Goal: Information Seeking & Learning: Check status

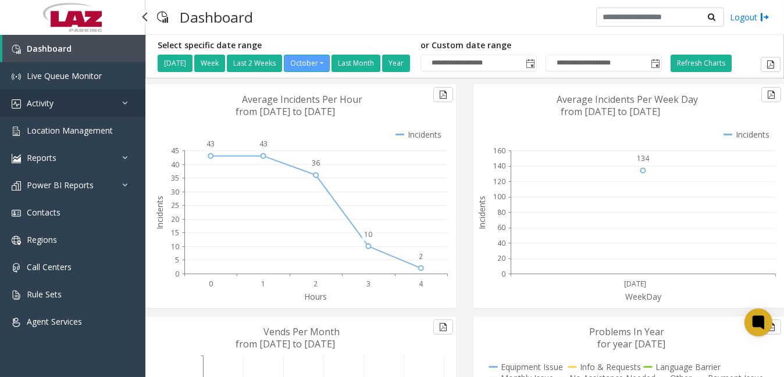
click at [74, 106] on link "Activity" at bounding box center [72, 103] width 145 height 27
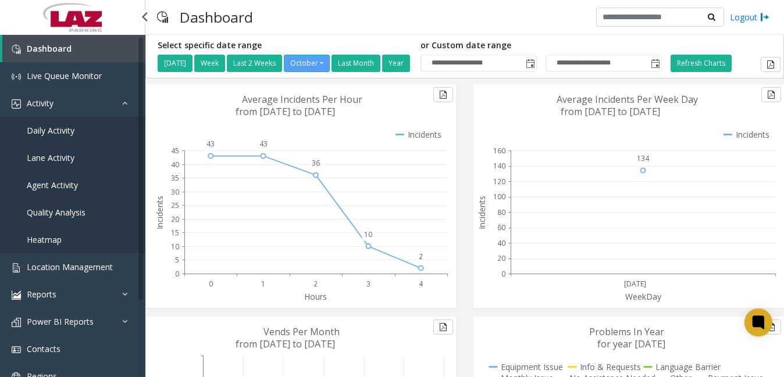
click at [87, 180] on link "Agent Activity" at bounding box center [72, 185] width 145 height 27
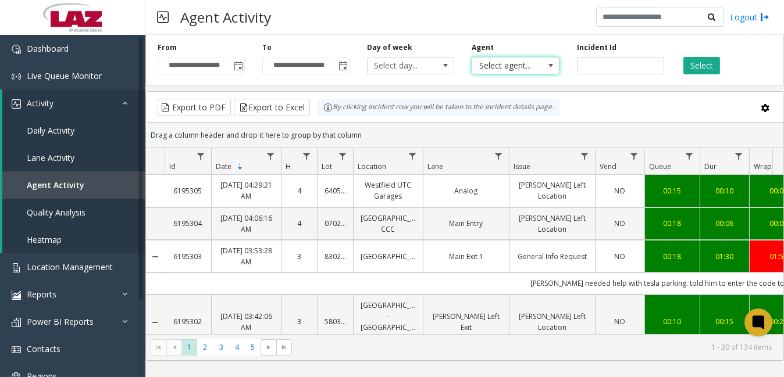
click at [532, 66] on span "Select agent..." at bounding box center [506, 66] width 69 height 16
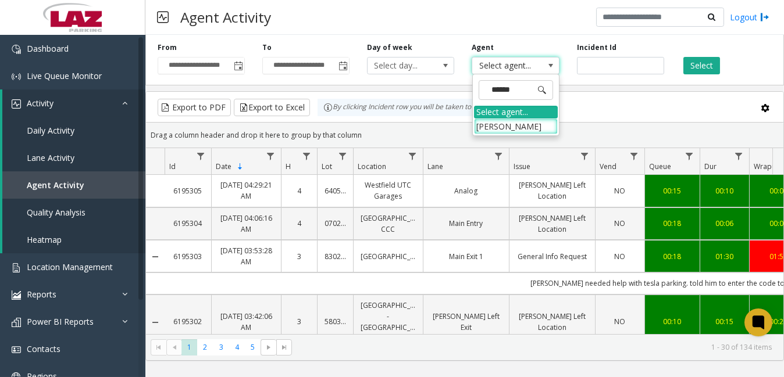
type input "******"
click at [521, 127] on li "[PERSON_NAME]" at bounding box center [516, 127] width 84 height 16
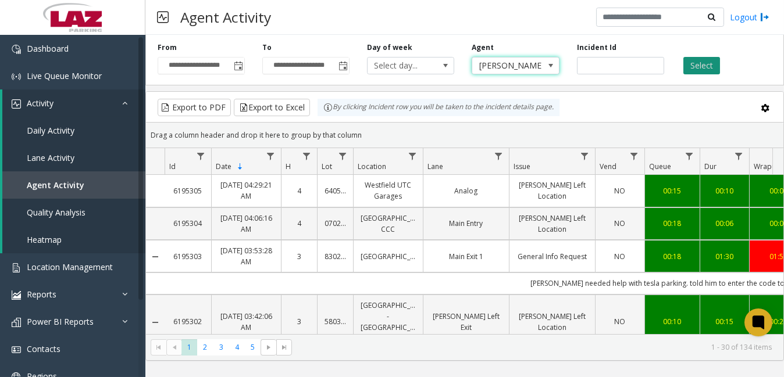
click at [698, 65] on button "Select" at bounding box center [701, 65] width 37 height 17
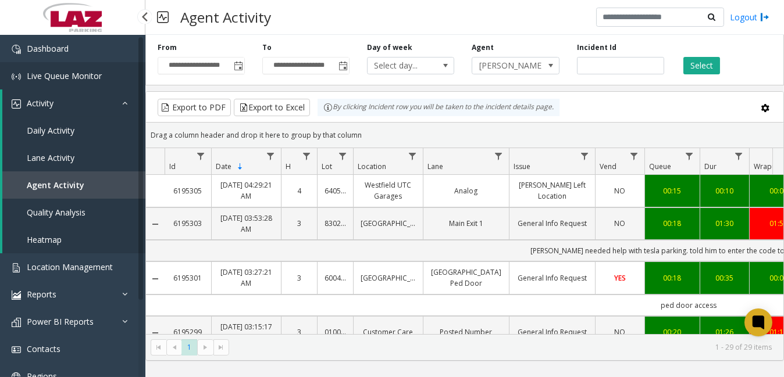
click at [97, 65] on link "Live Queue Monitor" at bounding box center [72, 75] width 145 height 27
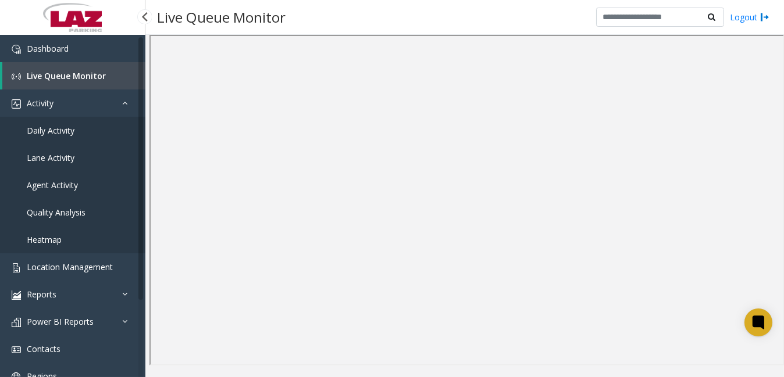
click at [51, 71] on span "Live Queue Monitor" at bounding box center [66, 75] width 79 height 11
click at [64, 70] on span "Live Queue Monitor" at bounding box center [66, 75] width 79 height 11
click at [45, 98] on span "Activity" at bounding box center [40, 103] width 27 height 11
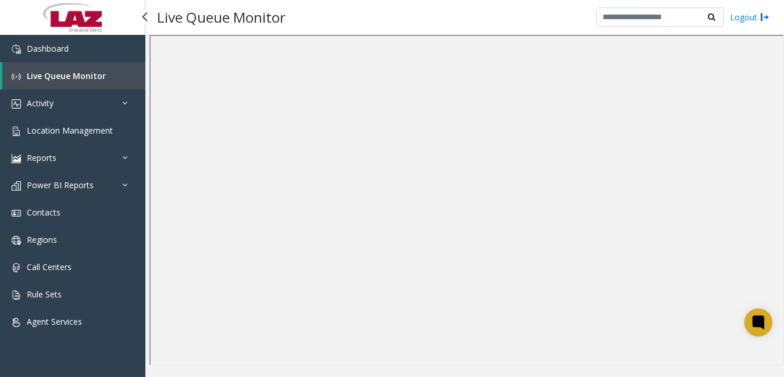
click at [47, 73] on span "Live Queue Monitor" at bounding box center [66, 75] width 79 height 11
click at [21, 75] on link "Live Queue Monitor" at bounding box center [73, 75] width 143 height 27
click at [36, 122] on link "Location Management" at bounding box center [72, 130] width 145 height 27
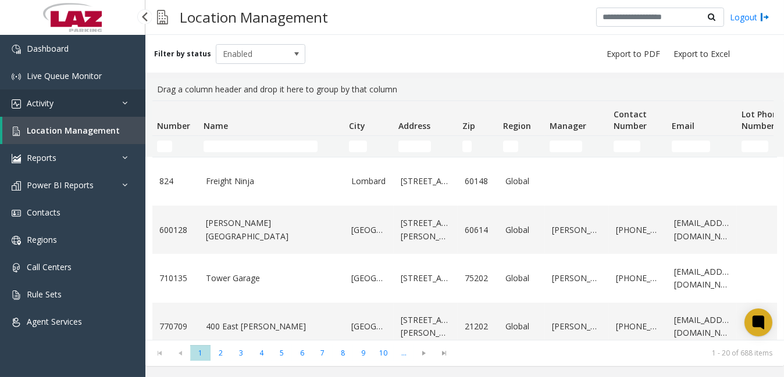
click at [38, 96] on link "Activity" at bounding box center [72, 103] width 145 height 27
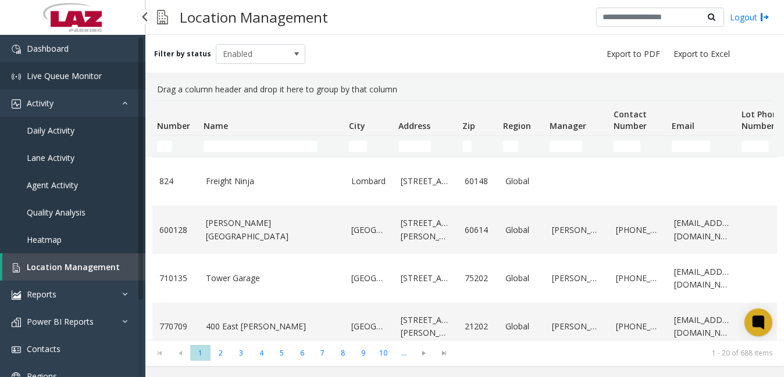
click at [42, 72] on span "Live Queue Monitor" at bounding box center [64, 75] width 75 height 11
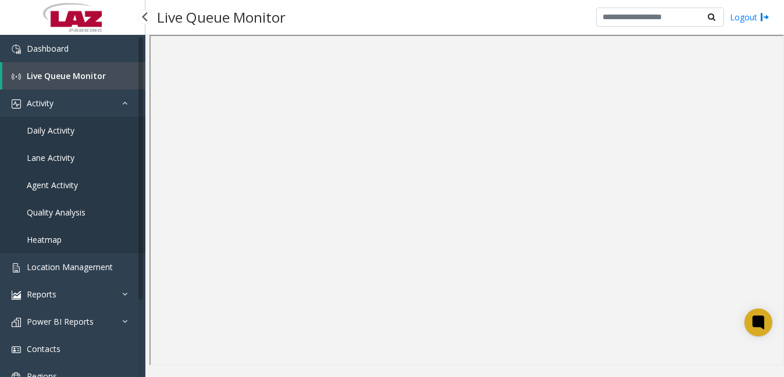
click at [80, 124] on link "Daily Activity" at bounding box center [72, 130] width 145 height 27
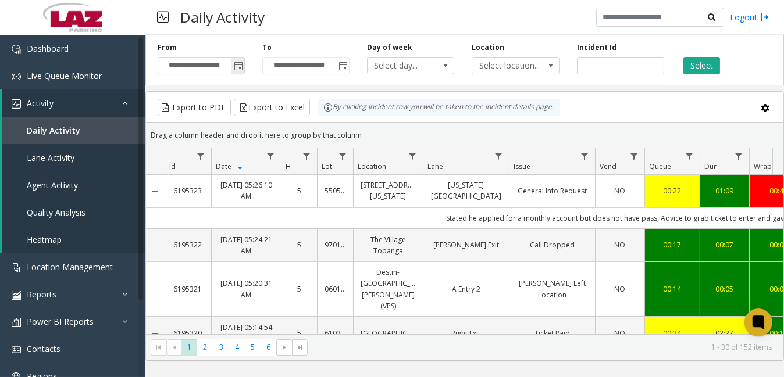
click at [237, 65] on span "Toggle popup" at bounding box center [238, 66] width 9 height 9
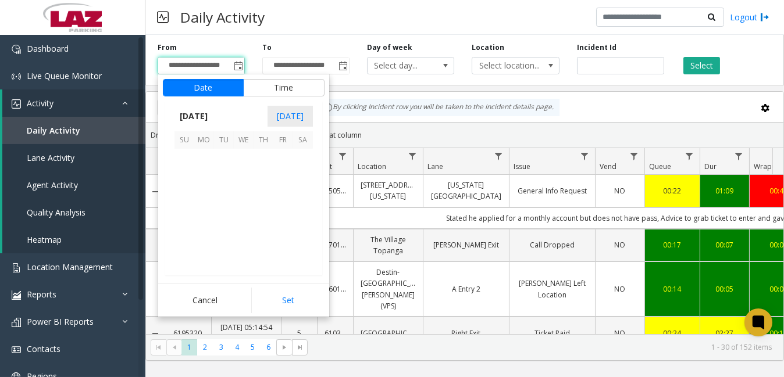
scroll to position [208825, 0]
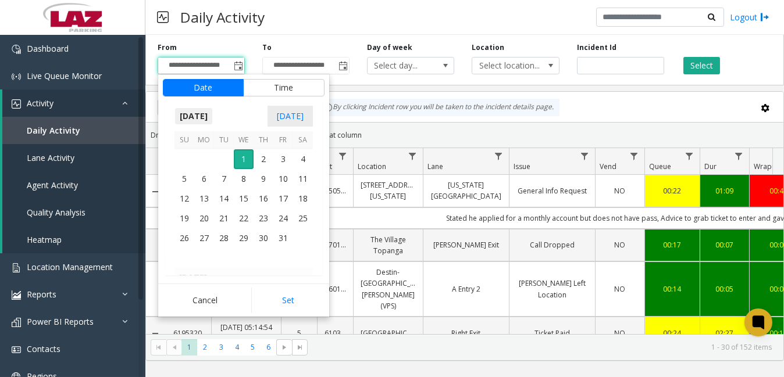
click at [204, 117] on span "[DATE]" at bounding box center [193, 116] width 38 height 17
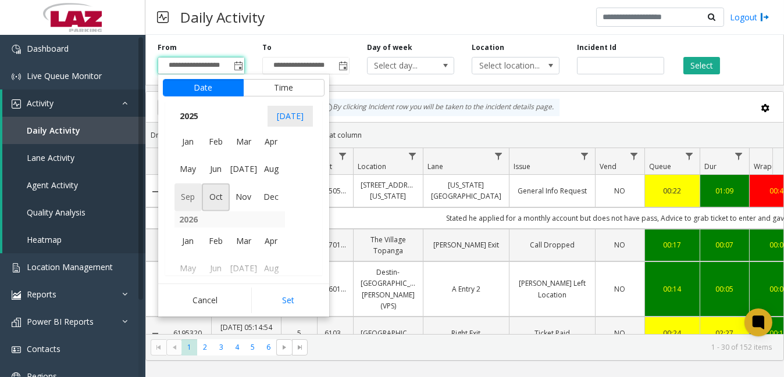
click at [190, 196] on span "Sep" at bounding box center [188, 198] width 28 height 28
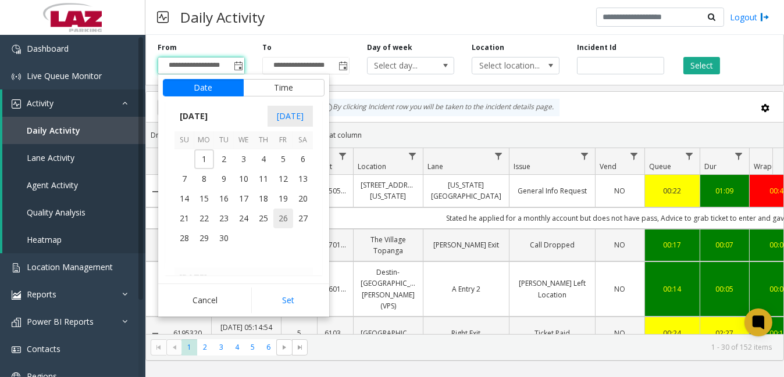
click at [279, 216] on span "26" at bounding box center [283, 219] width 20 height 20
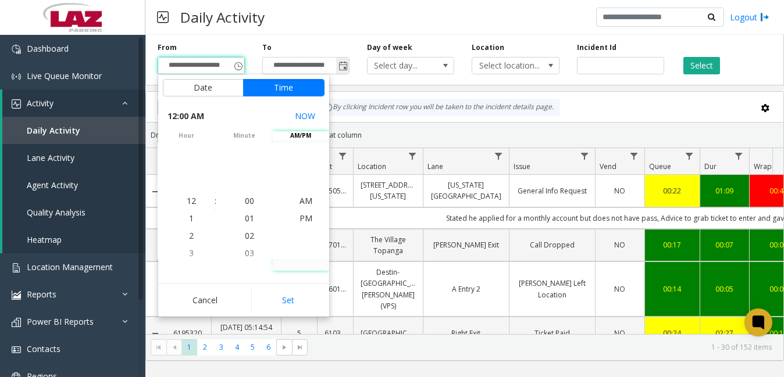
click at [343, 60] on span "Toggle popup" at bounding box center [342, 65] width 13 height 19
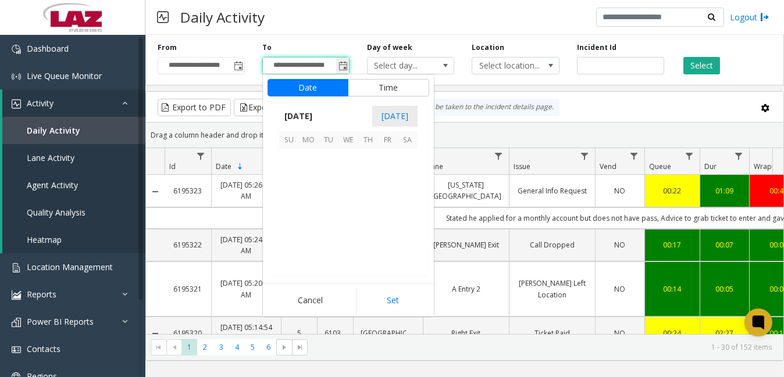
scroll to position [17, 0]
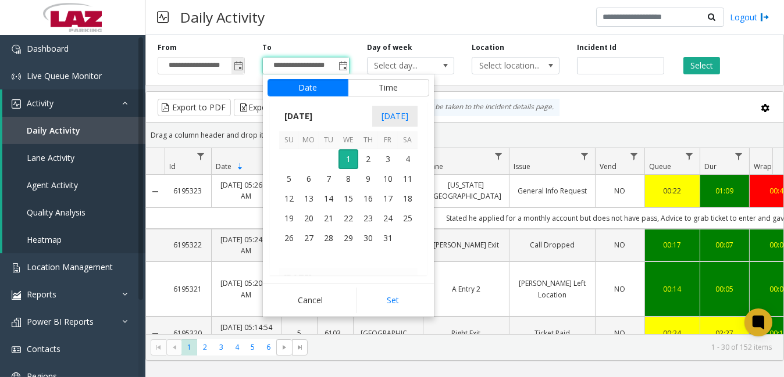
click at [241, 63] on span "Toggle popup" at bounding box center [238, 66] width 9 height 9
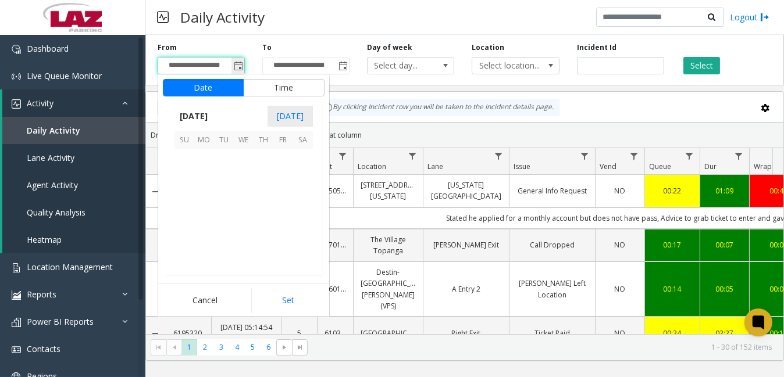
scroll to position [208825, 0]
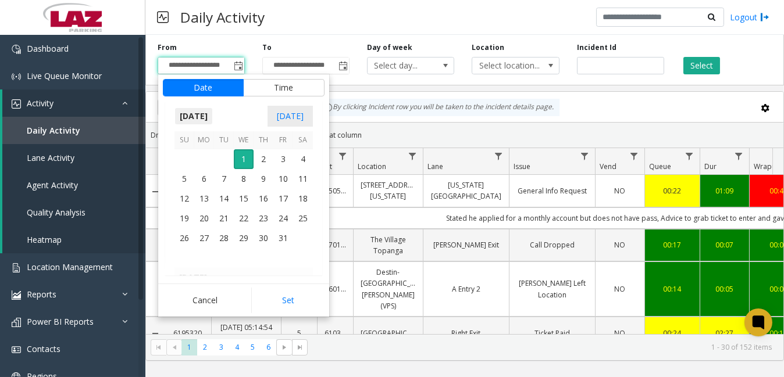
click at [206, 114] on span "[DATE]" at bounding box center [193, 116] width 38 height 17
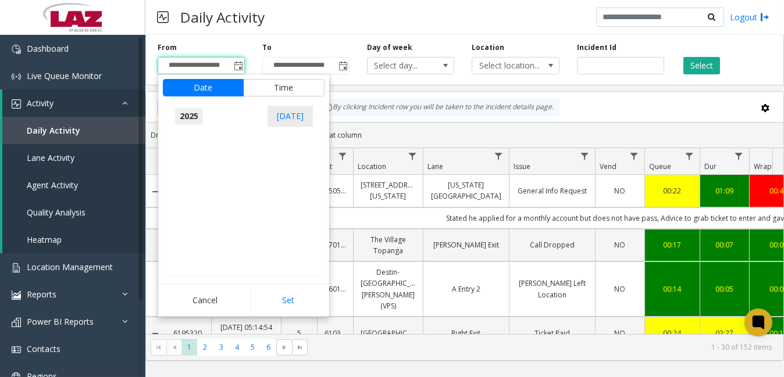
scroll to position [12413, 0]
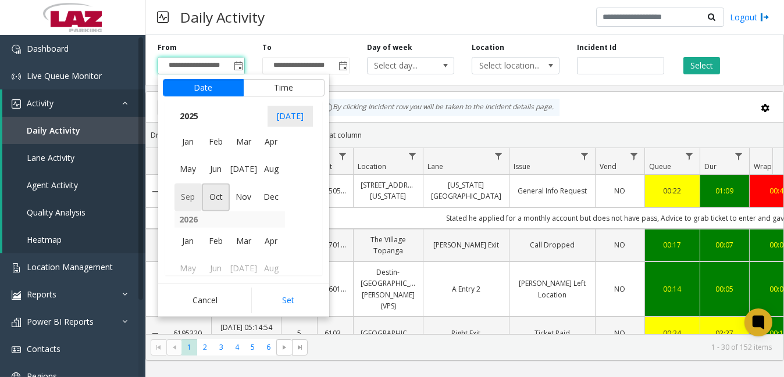
click at [188, 197] on span "Sep" at bounding box center [188, 198] width 28 height 28
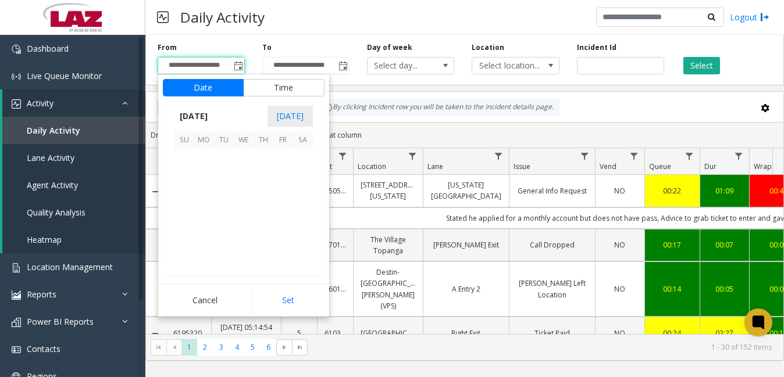
scroll to position [208687, 0]
click at [283, 215] on span "26" at bounding box center [283, 219] width 20 height 20
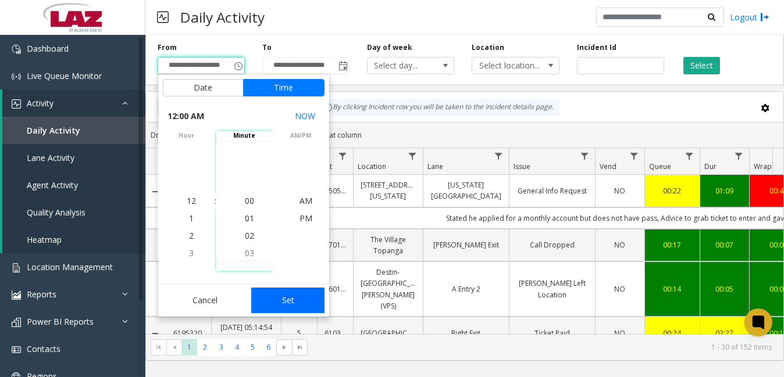
click at [279, 305] on app-root "**********" at bounding box center [392, 188] width 784 height 377
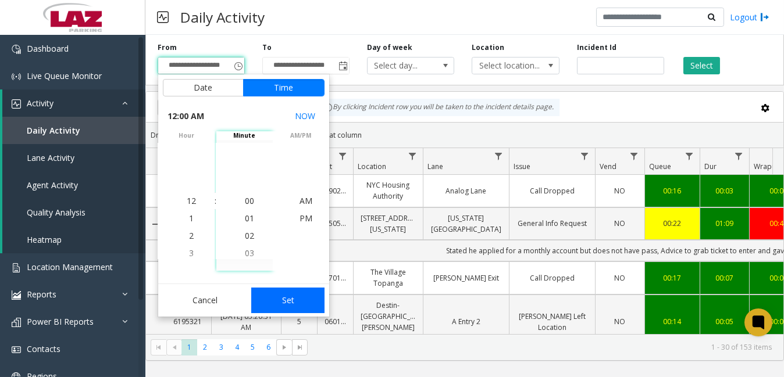
click at [279, 301] on button "Set" at bounding box center [287, 301] width 73 height 26
type input "**********"
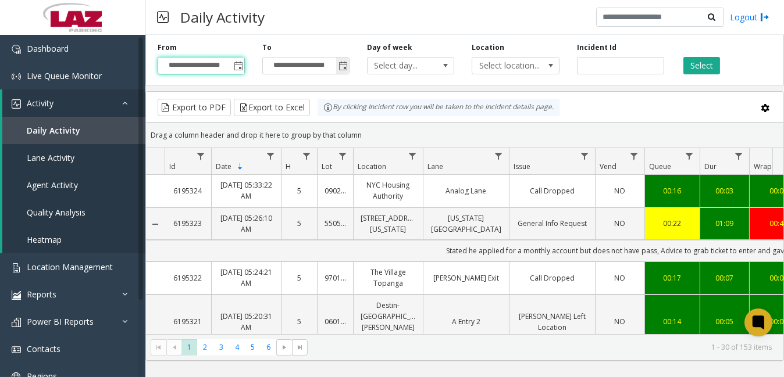
click at [343, 65] on span "Toggle popup" at bounding box center [342, 66] width 9 height 9
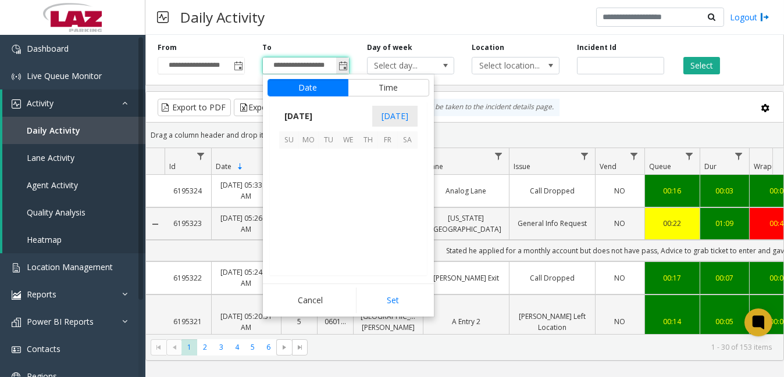
scroll to position [17, 0]
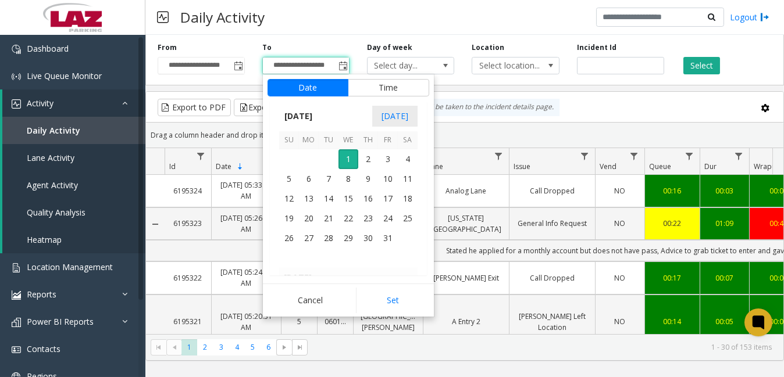
click at [314, 110] on span "[DATE]" at bounding box center [298, 116] width 38 height 17
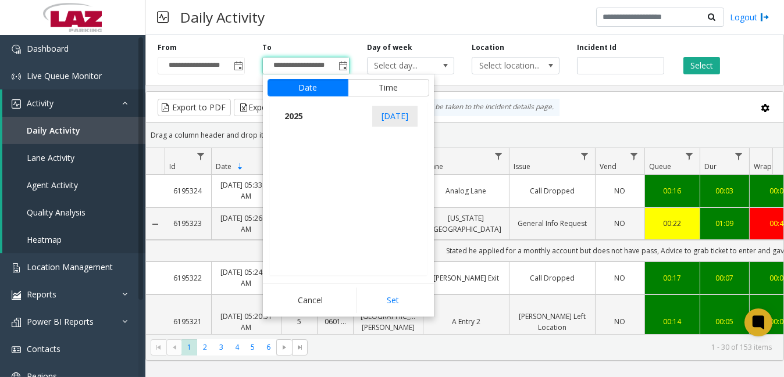
scroll to position [12413, 0]
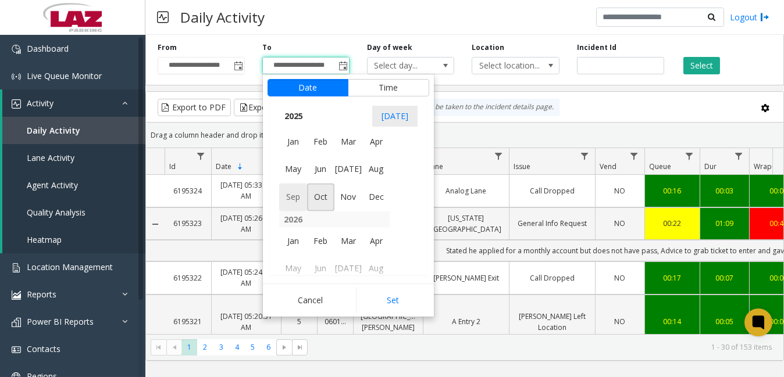
click at [291, 197] on span "Sep" at bounding box center [293, 198] width 28 height 28
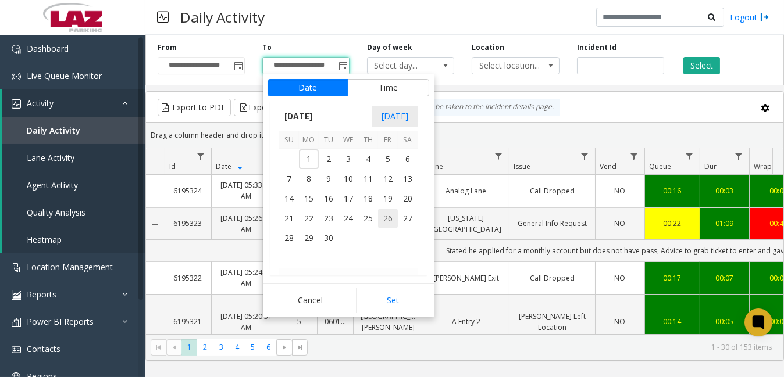
click at [386, 216] on span "26" at bounding box center [388, 219] width 20 height 20
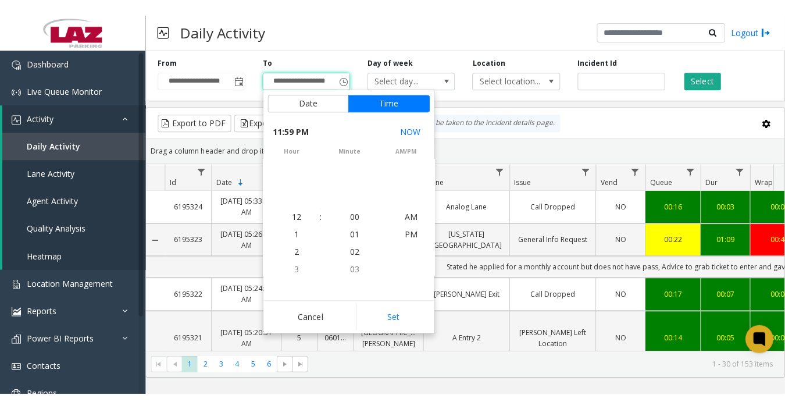
scroll to position [17, 0]
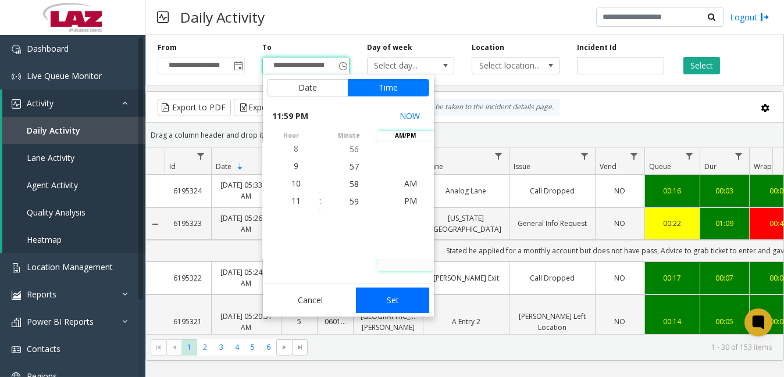
click at [390, 300] on button "Set" at bounding box center [392, 301] width 73 height 26
type input "**********"
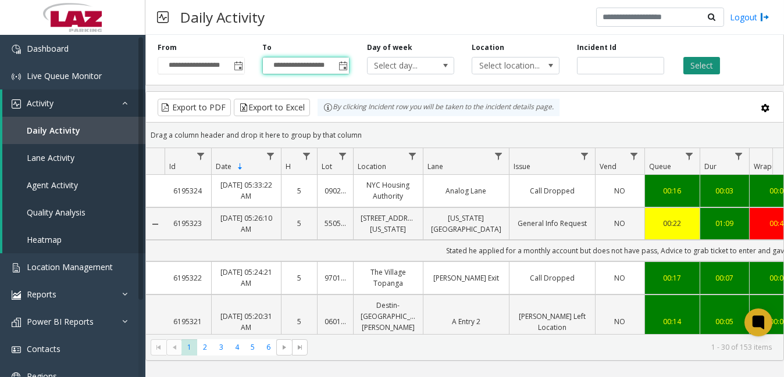
click at [695, 60] on button "Select" at bounding box center [701, 65] width 37 height 17
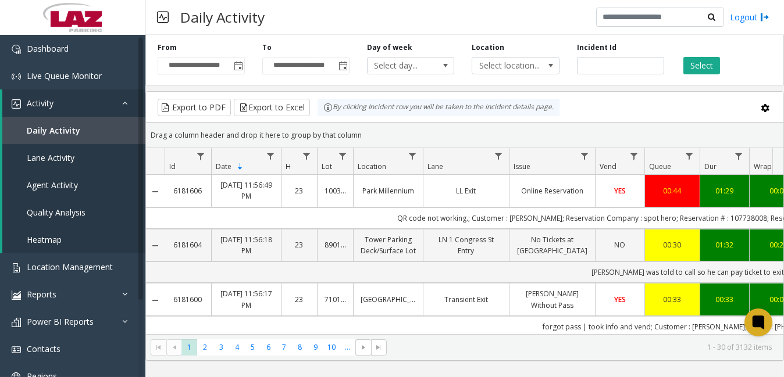
click at [450, 197] on td "LL Exit" at bounding box center [466, 191] width 86 height 32
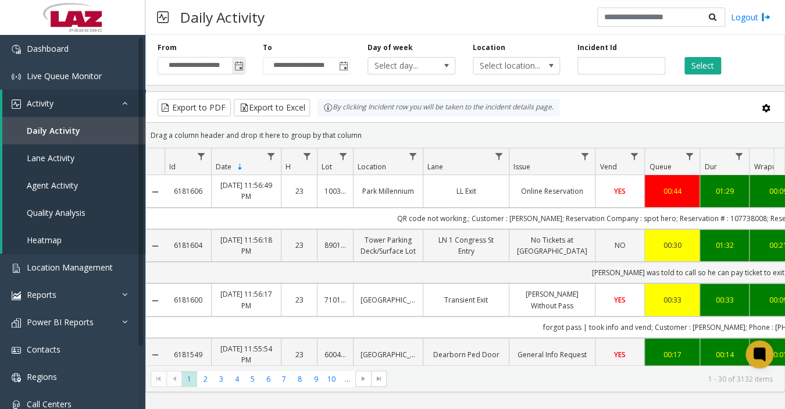
click at [238, 64] on span "Toggle popup" at bounding box center [238, 66] width 9 height 9
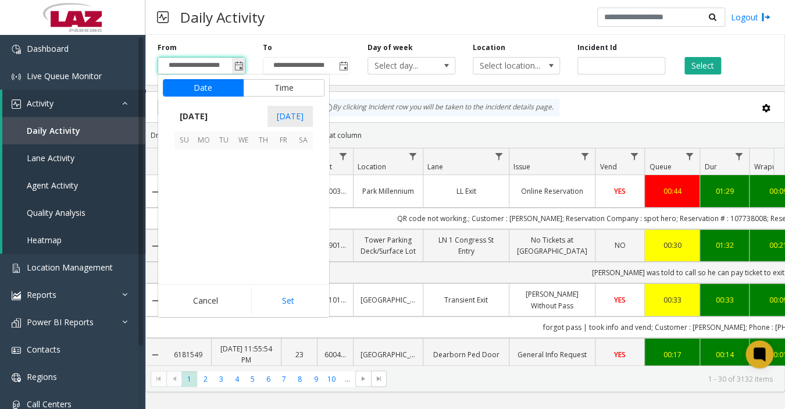
scroll to position [208798, 0]
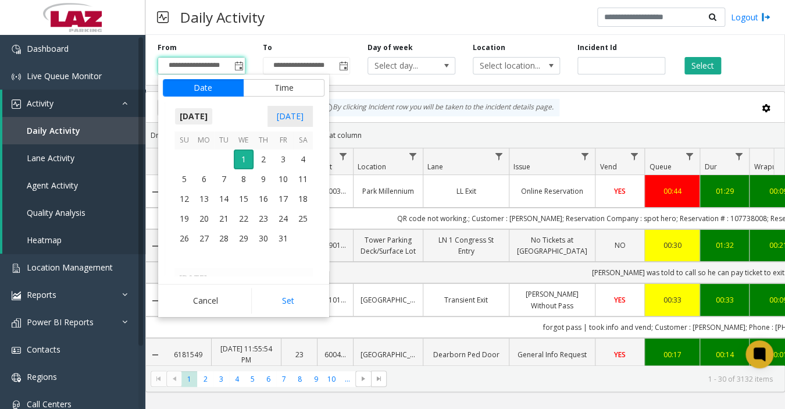
click at [201, 118] on span "[DATE]" at bounding box center [193, 116] width 38 height 17
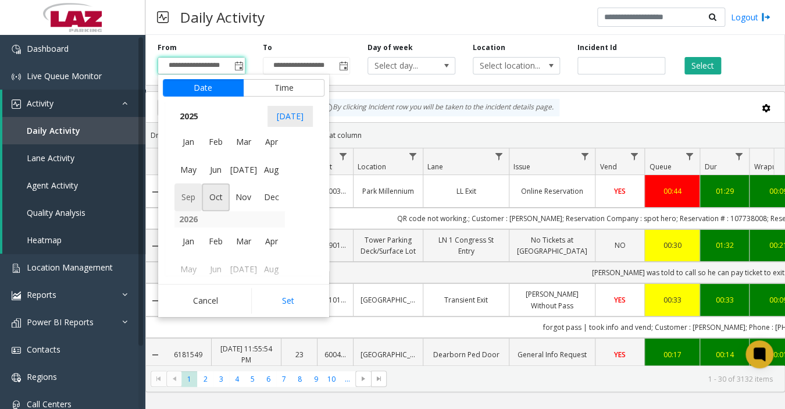
click at [183, 199] on span "Sep" at bounding box center [188, 198] width 28 height 28
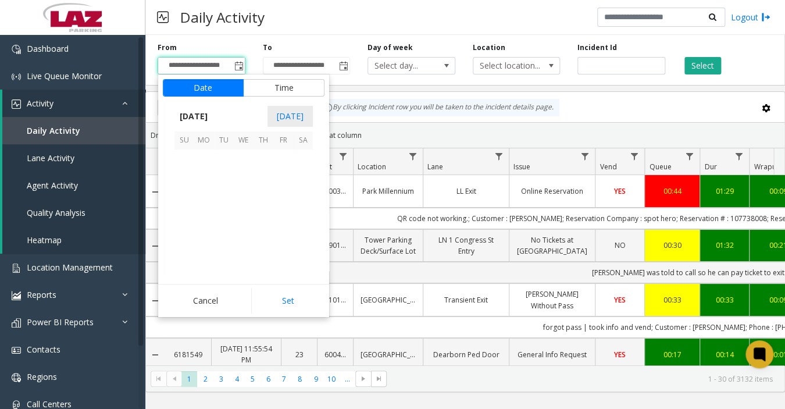
scroll to position [208659, 0]
click at [283, 218] on span "26" at bounding box center [283, 219] width 20 height 20
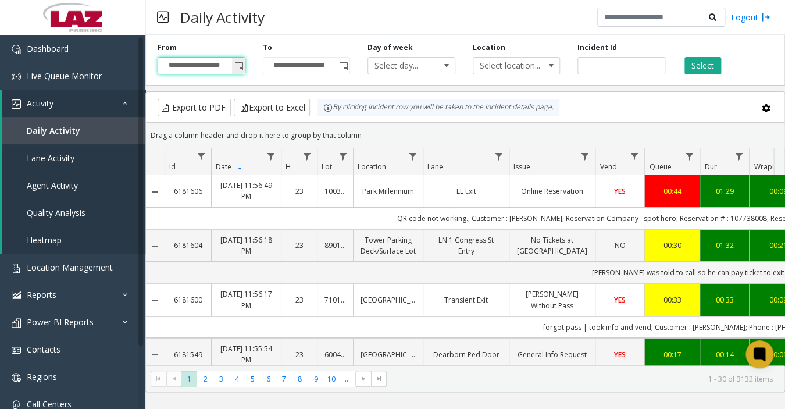
click at [235, 67] on span "Toggle popup" at bounding box center [238, 66] width 9 height 9
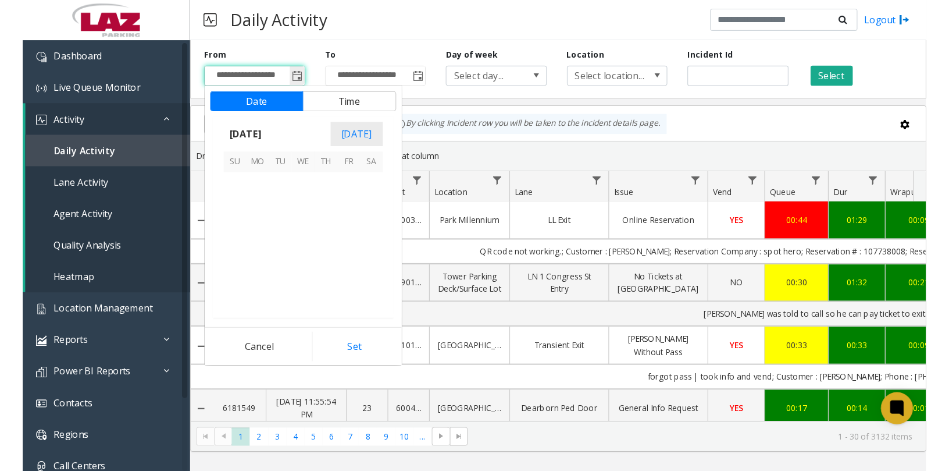
scroll to position [208798, 0]
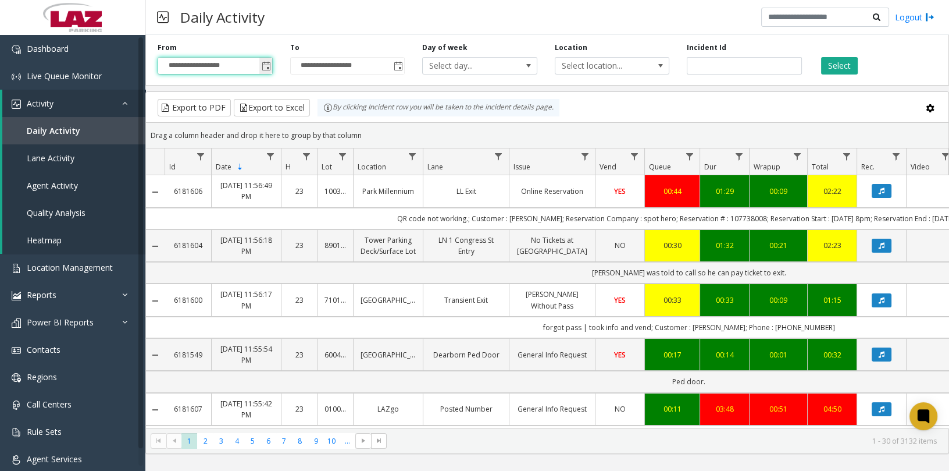
click at [263, 67] on span "Toggle popup" at bounding box center [266, 66] width 9 height 9
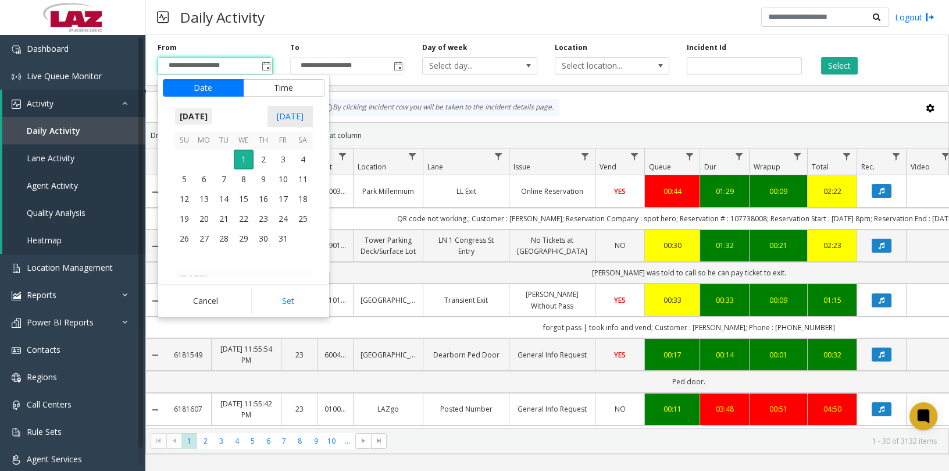
click at [206, 116] on span "[DATE]" at bounding box center [193, 116] width 38 height 17
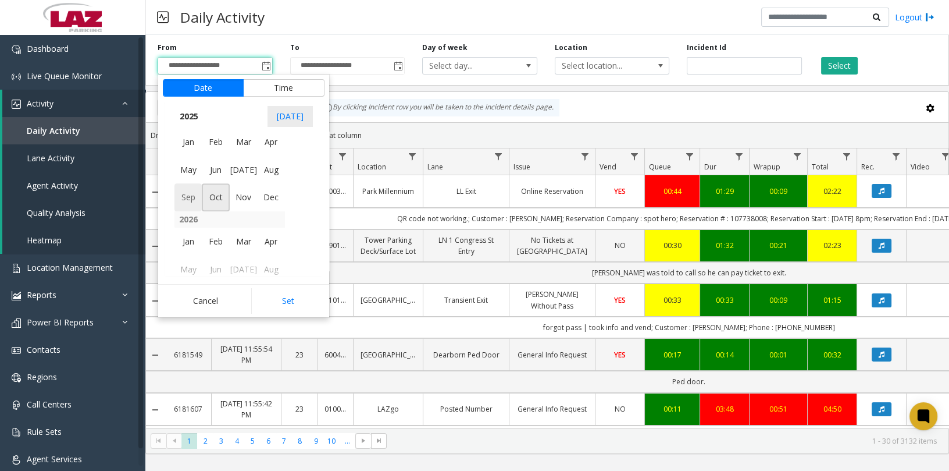
click at [186, 192] on span "Sep" at bounding box center [188, 198] width 28 height 28
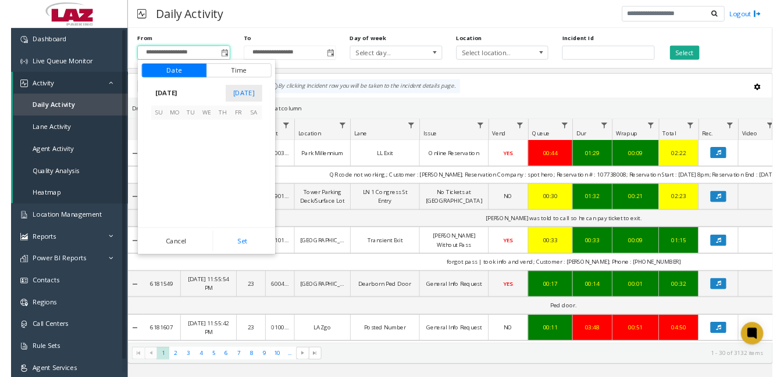
scroll to position [208659, 0]
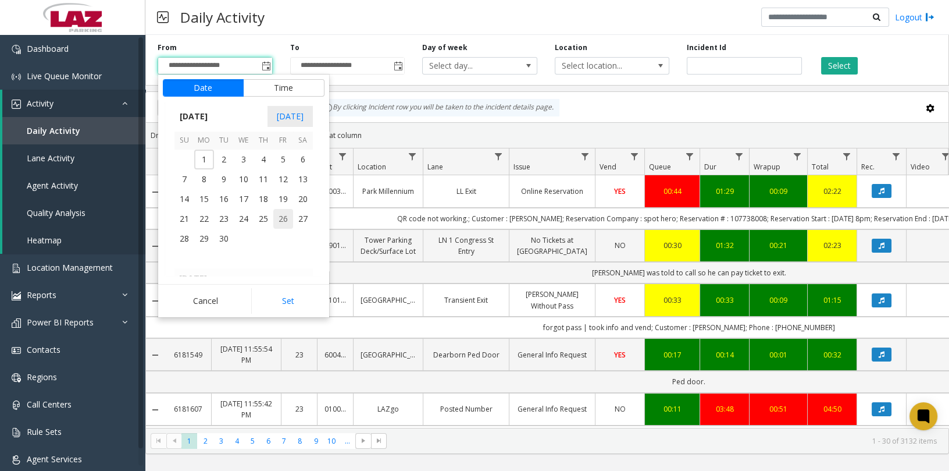
click at [285, 219] on span "26" at bounding box center [283, 219] width 20 height 20
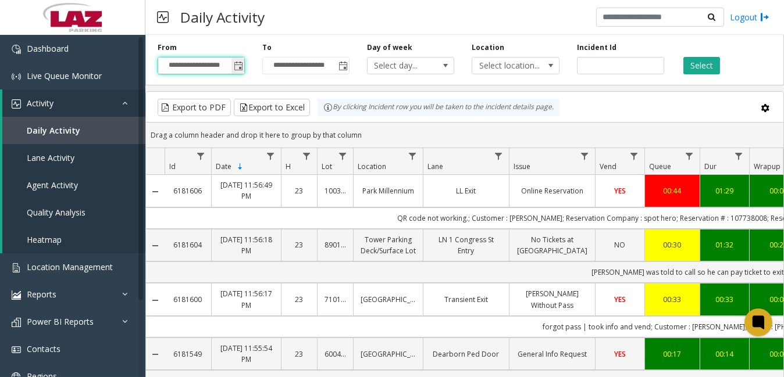
click at [234, 65] on span "Toggle popup" at bounding box center [238, 66] width 9 height 9
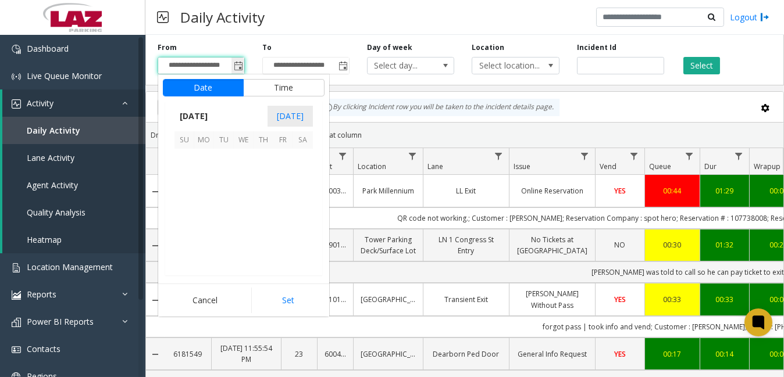
scroll to position [208825, 0]
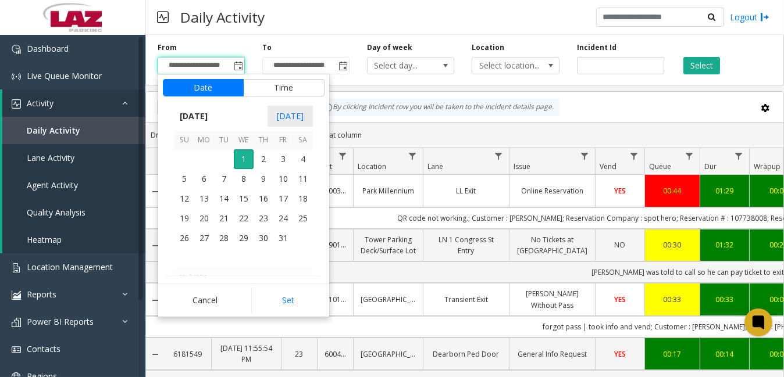
click at [349, 16] on div "Daily Activity Logout" at bounding box center [464, 17] width 639 height 35
